Goal: Information Seeking & Learning: Learn about a topic

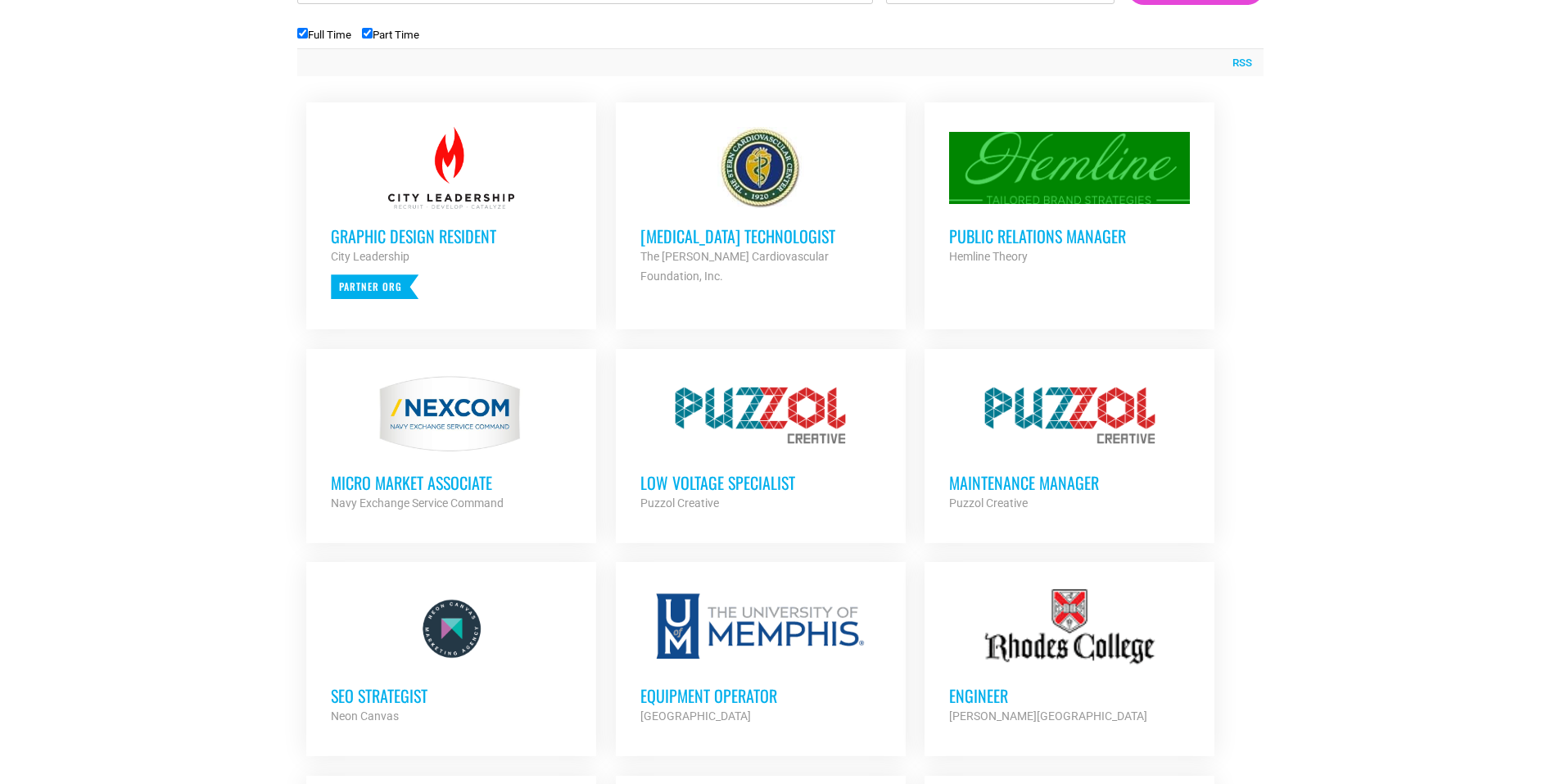
scroll to position [655, 0]
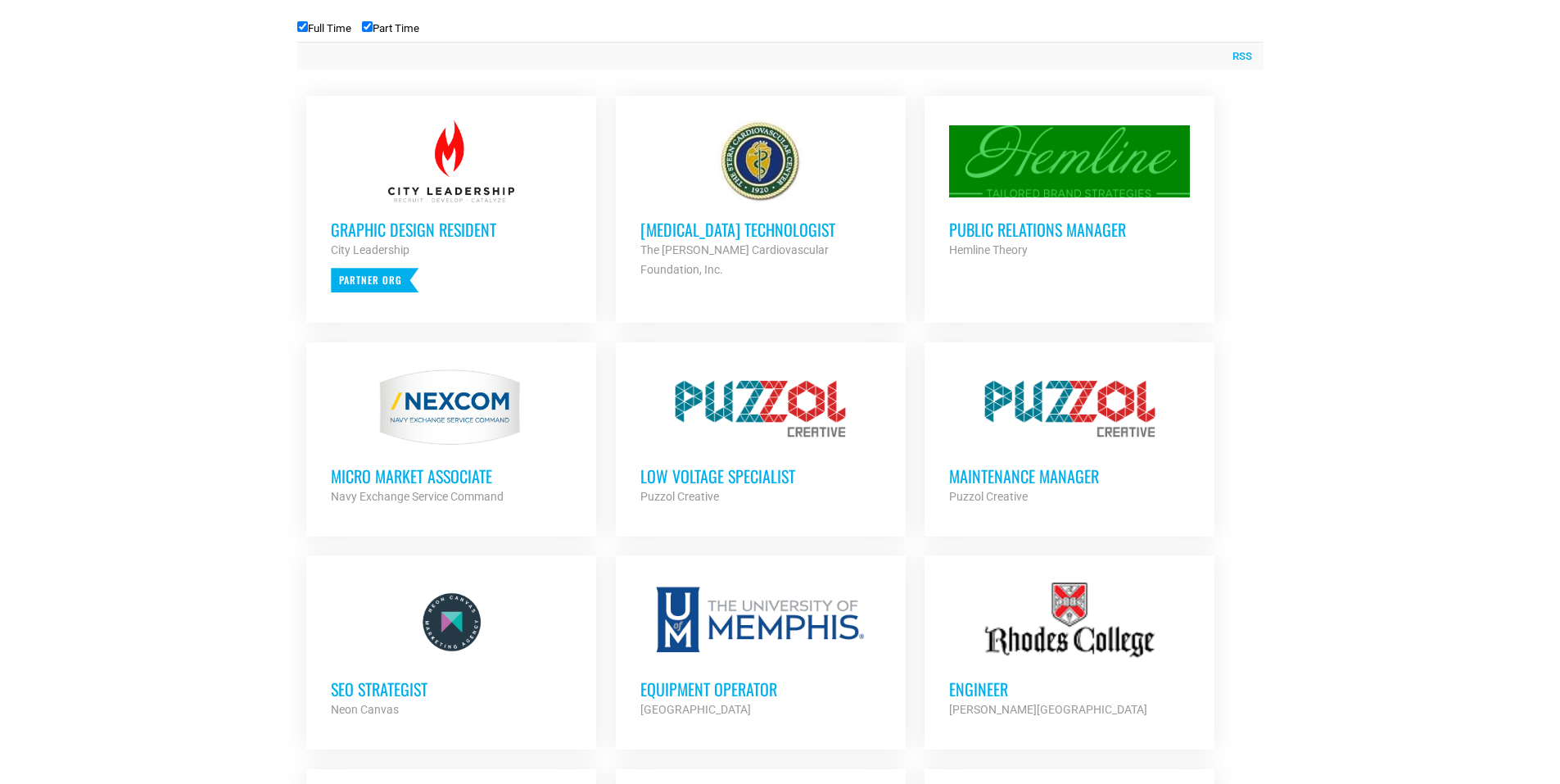
click at [1057, 230] on h3 "Public Relations Manager" at bounding box center [1069, 229] width 241 height 21
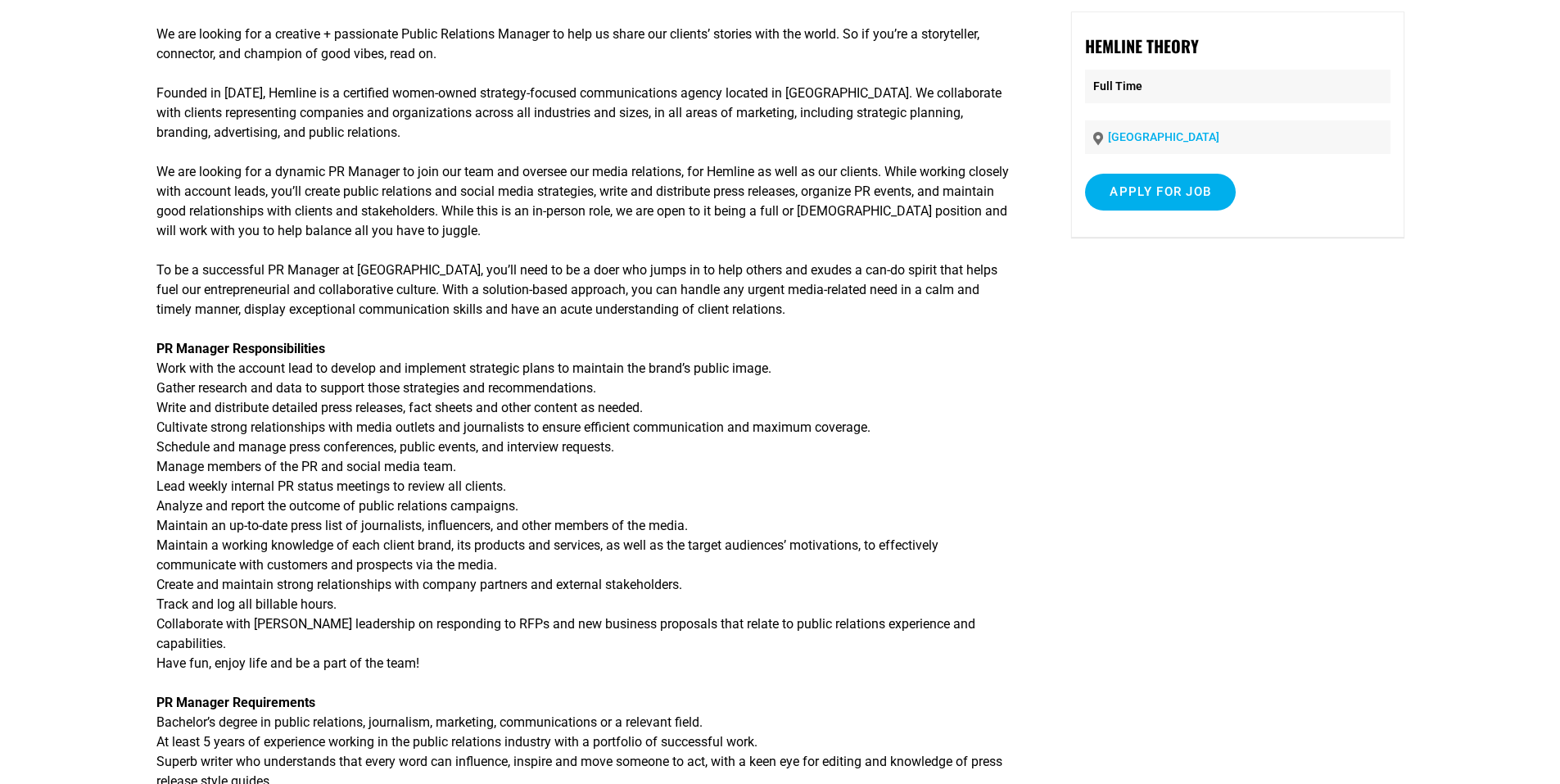
scroll to position [410, 0]
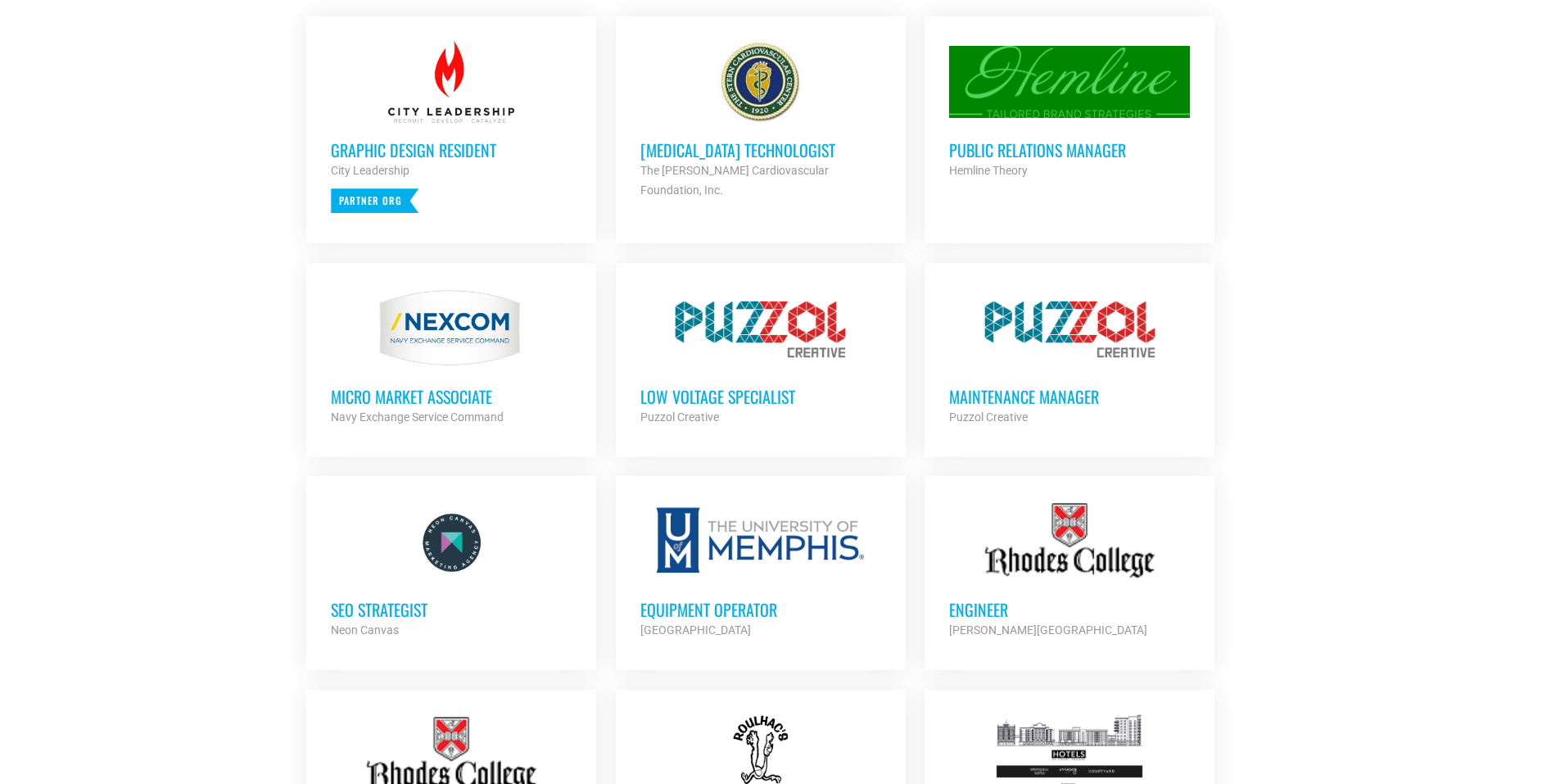
scroll to position [737, 0]
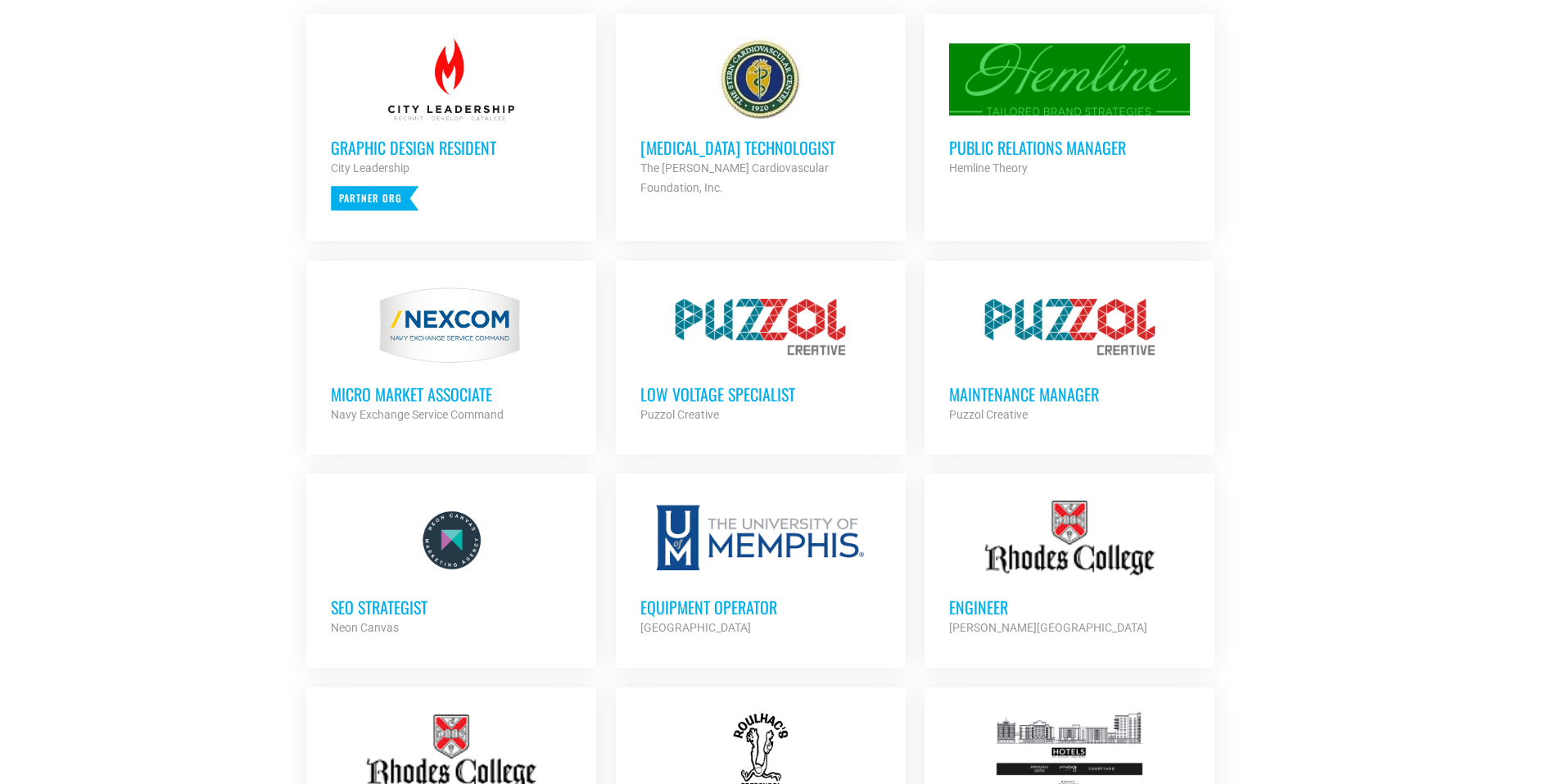
click at [414, 401] on h3 "MICRO MARKET ASSOCIATE" at bounding box center [451, 394] width 241 height 21
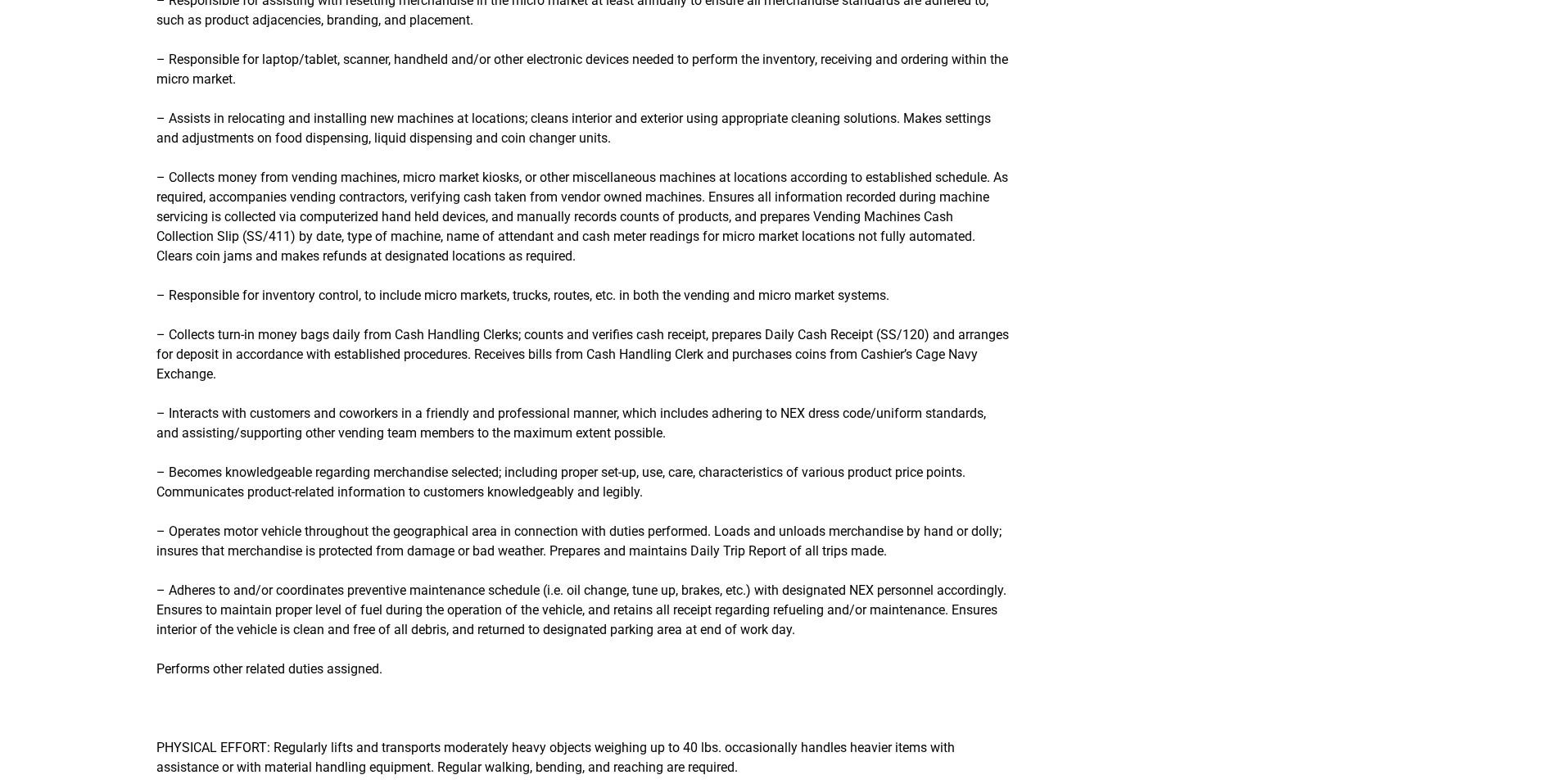
scroll to position [737, 0]
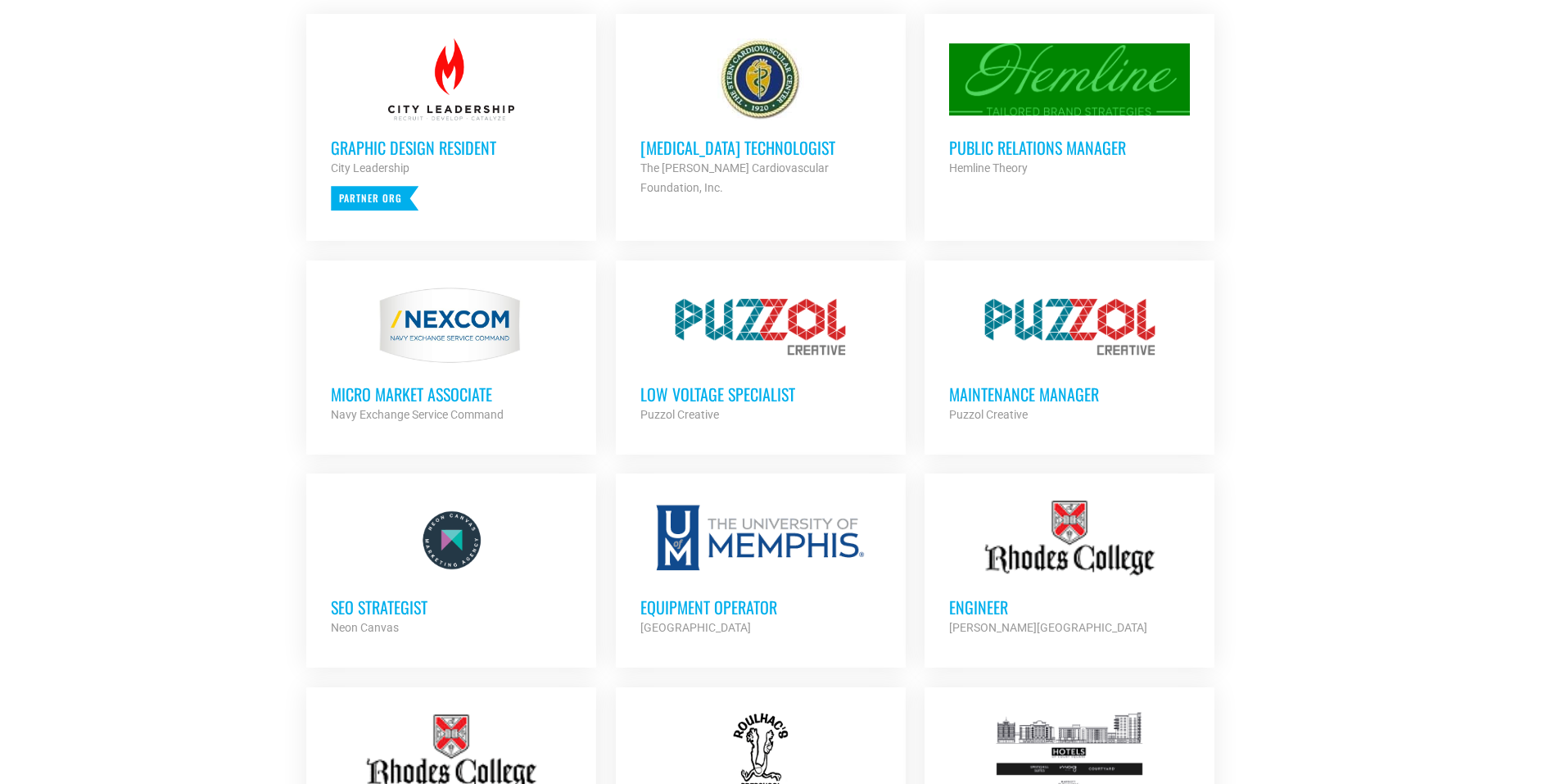
click at [488, 147] on h3 "Graphic Design Resident" at bounding box center [451, 148] width 241 height 21
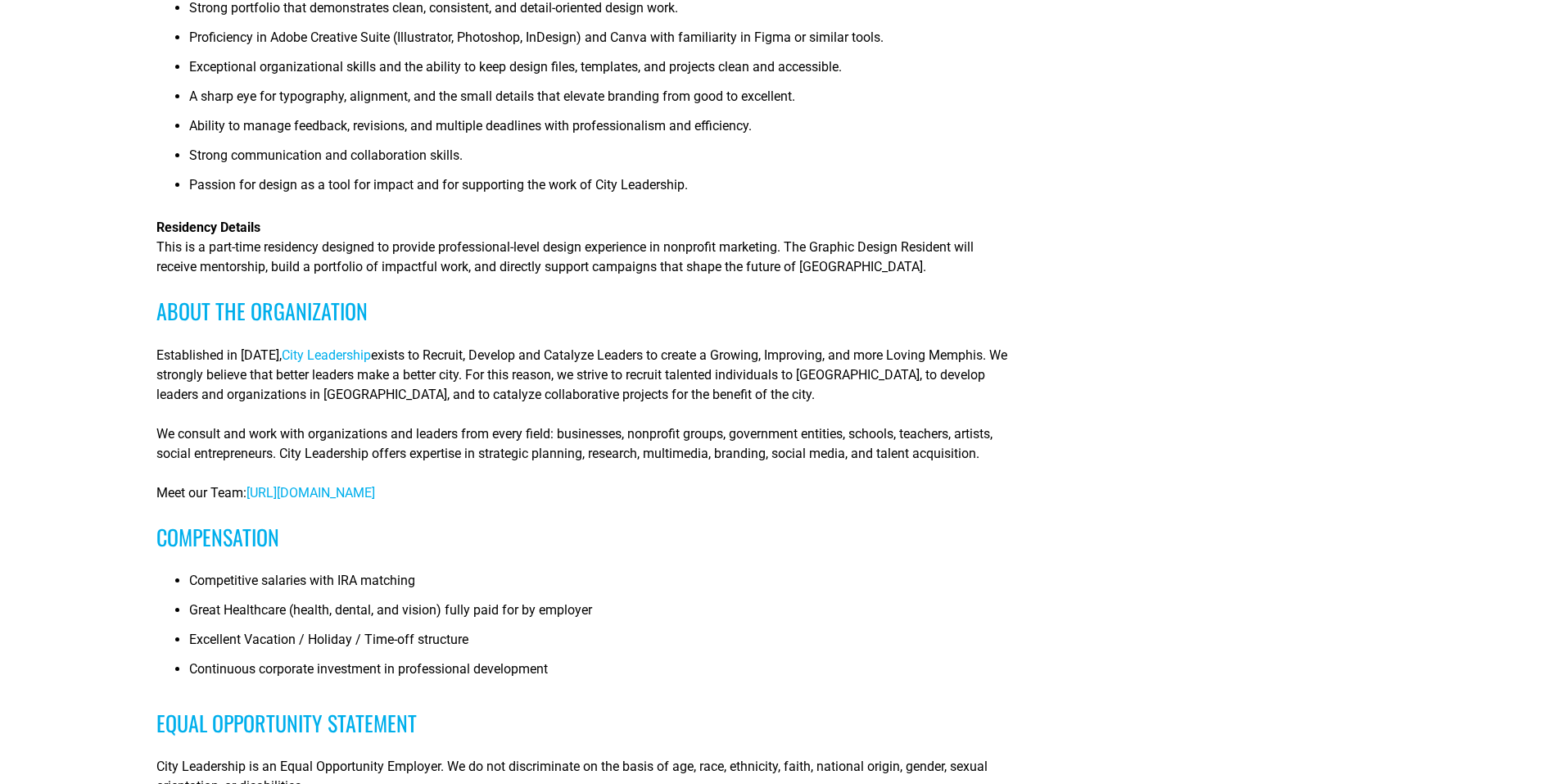
scroll to position [655, 0]
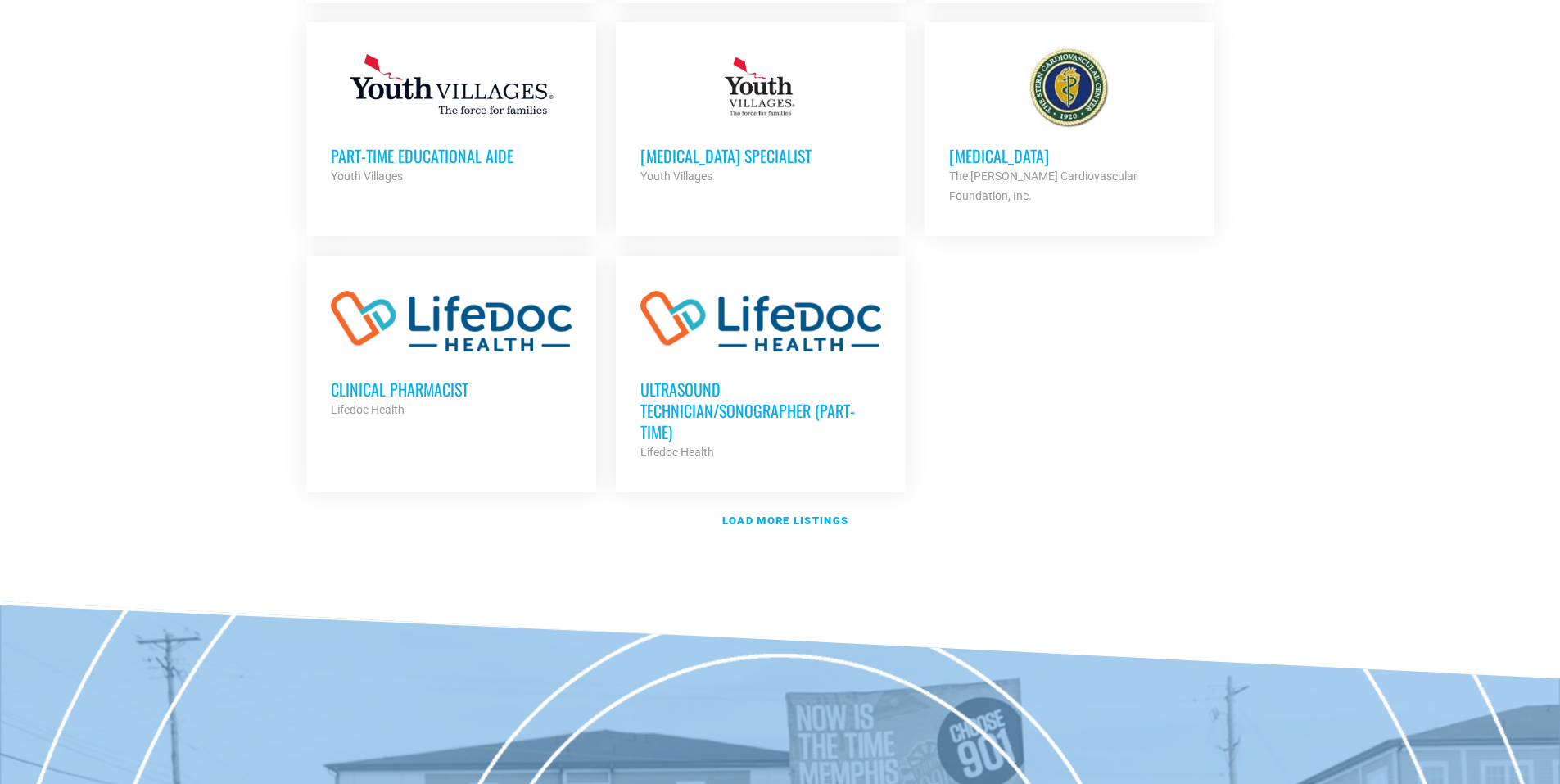
scroll to position [1965, 0]
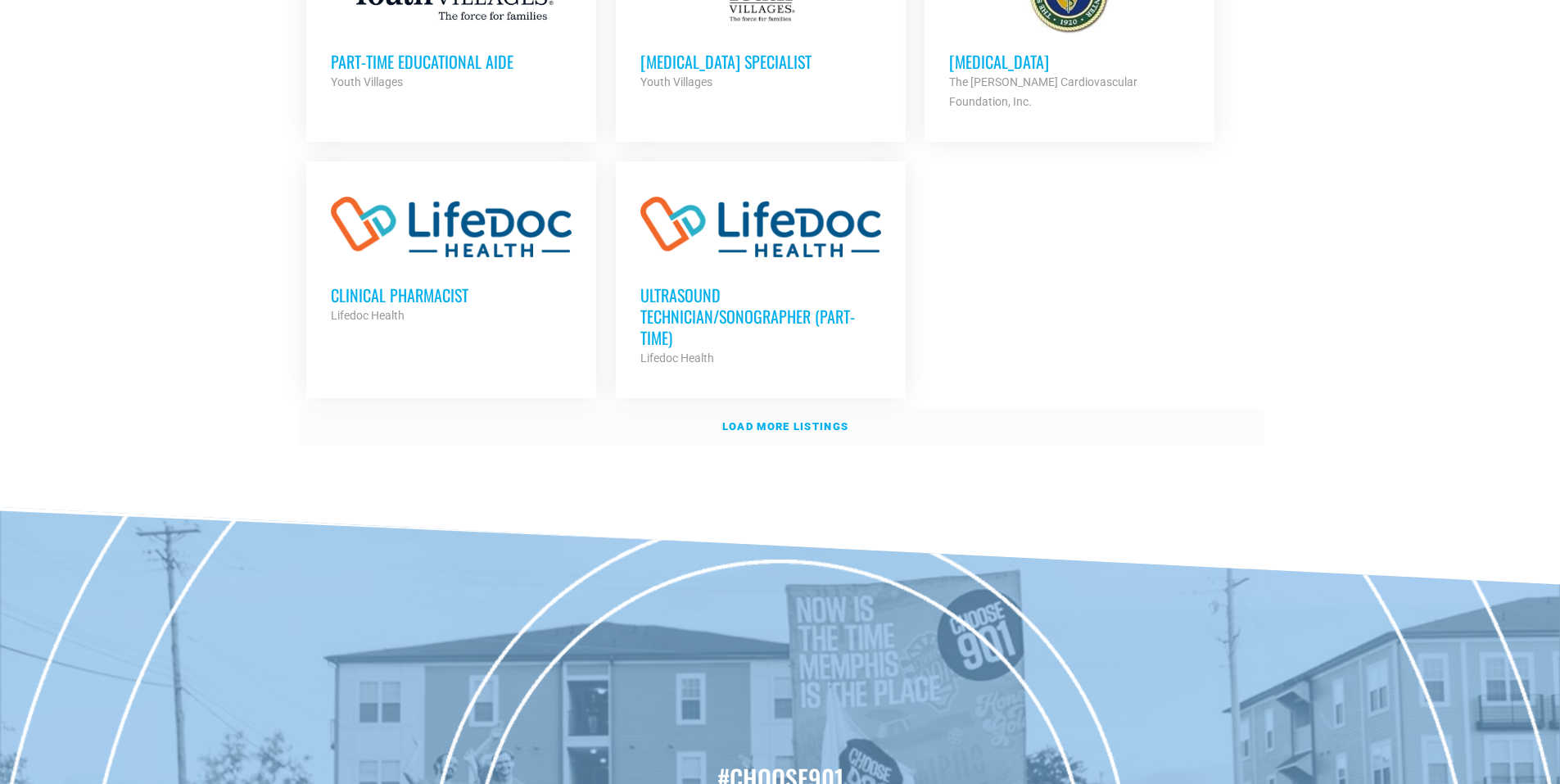
click at [747, 413] on link "Load more listings" at bounding box center [780, 427] width 966 height 37
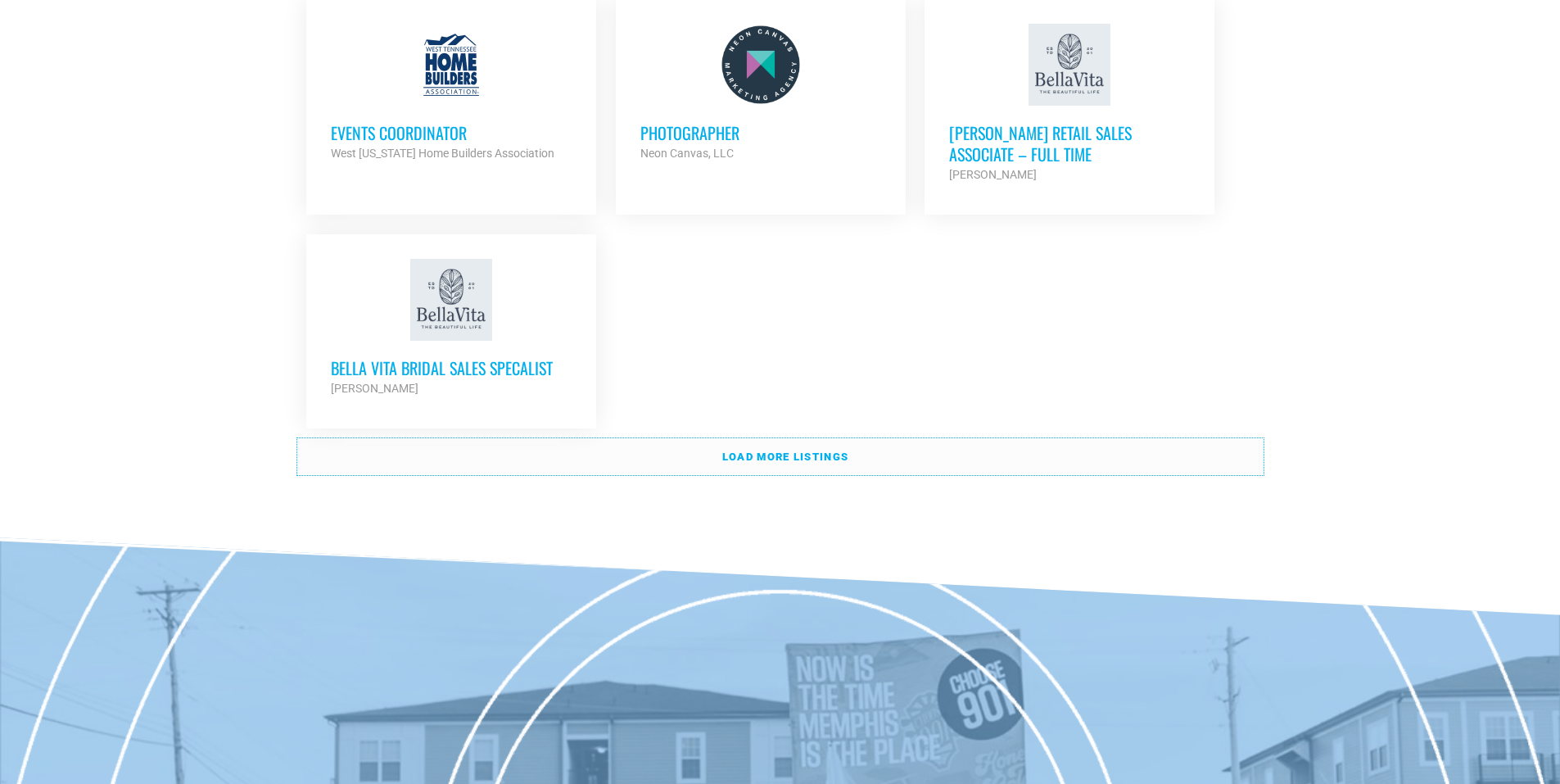
scroll to position [3603, 0]
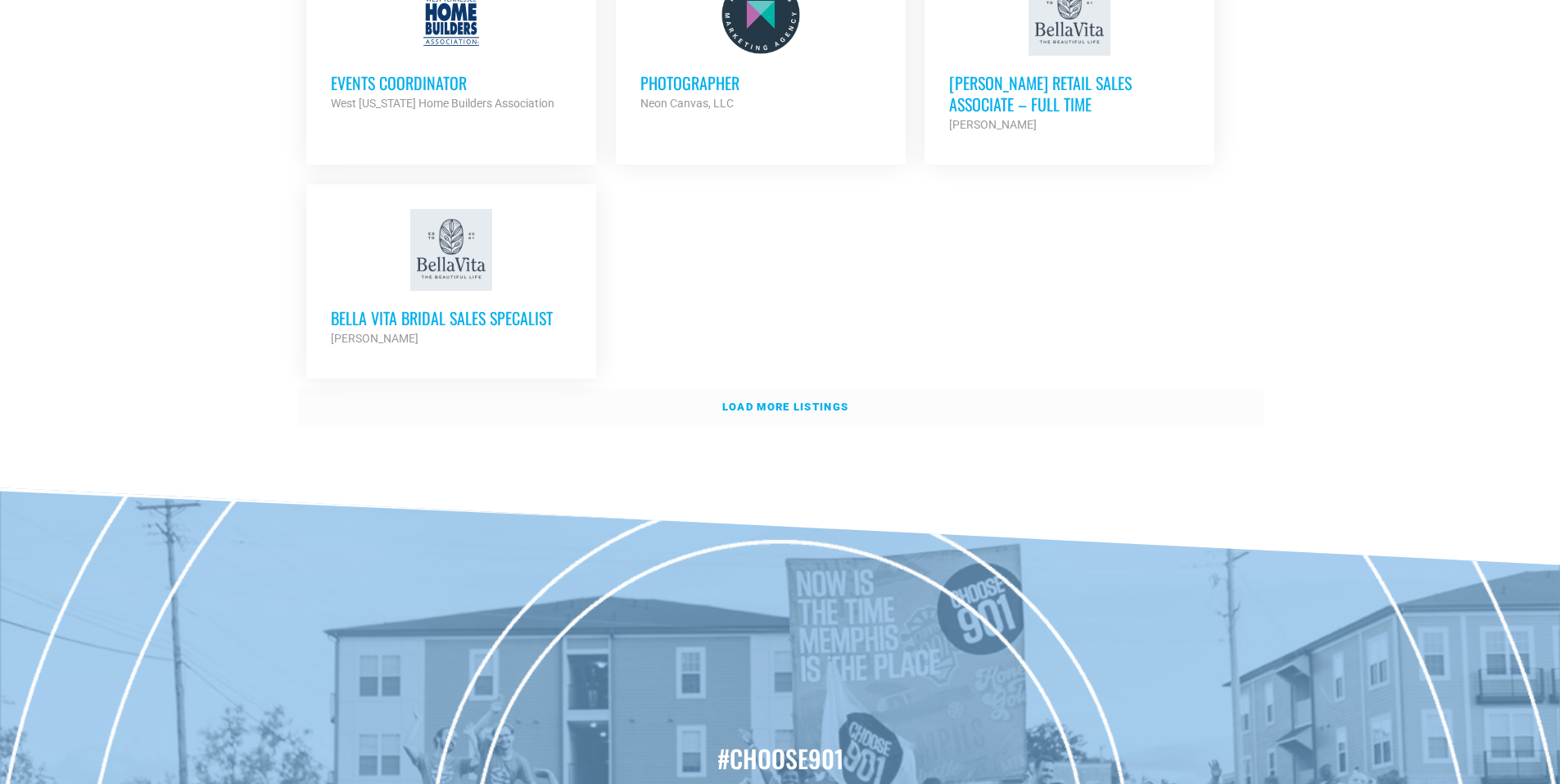
click at [780, 388] on link "Load more listings" at bounding box center [780, 407] width 966 height 37
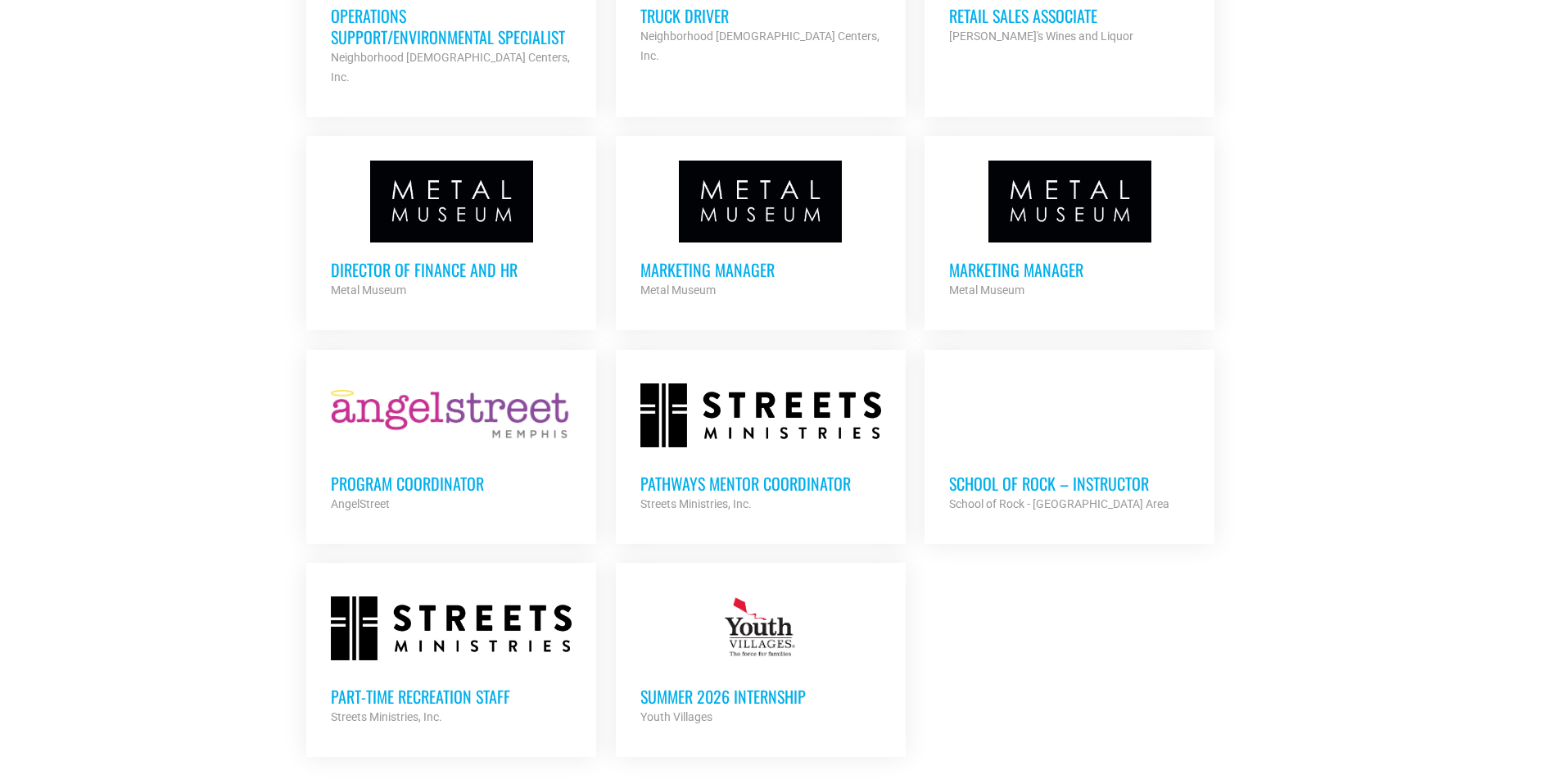
scroll to position [4586, 0]
